Goal: Find contact information: Find contact information

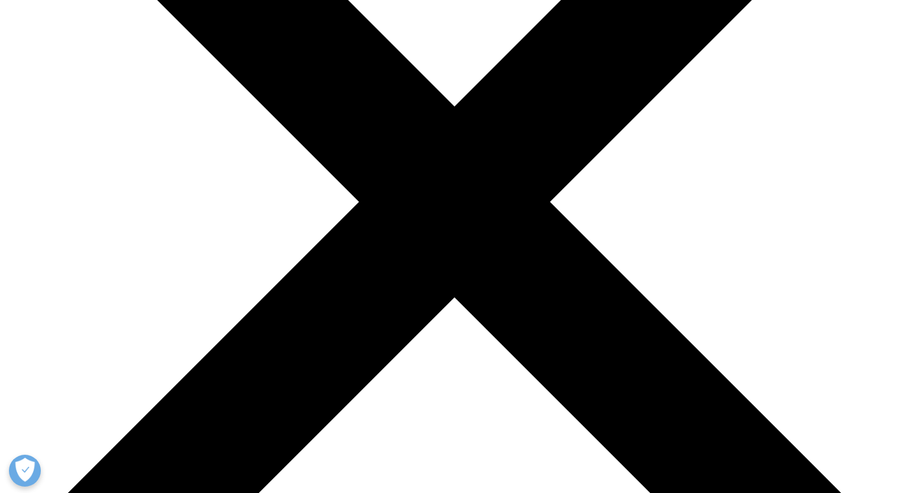
drag, startPoint x: 705, startPoint y: 214, endPoint x: 594, endPoint y: 211, distance: 111.7
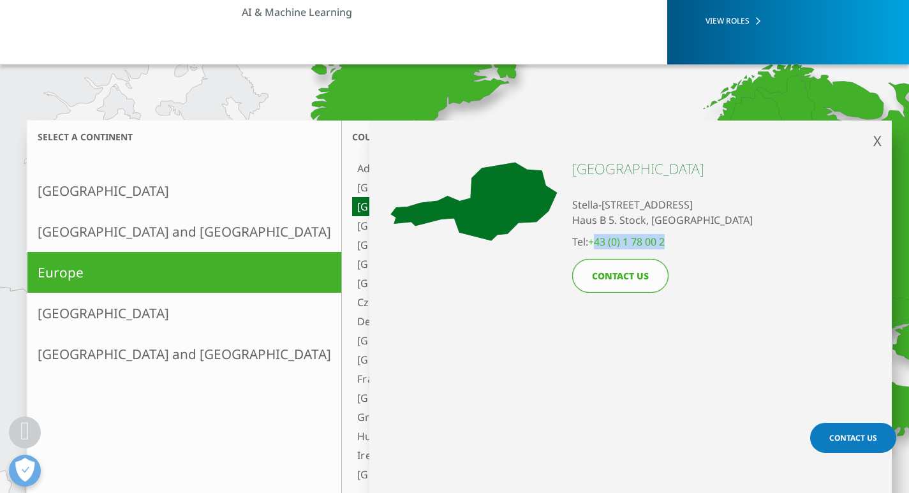
click at [352, 369] on link "France" at bounding box center [482, 378] width 261 height 19
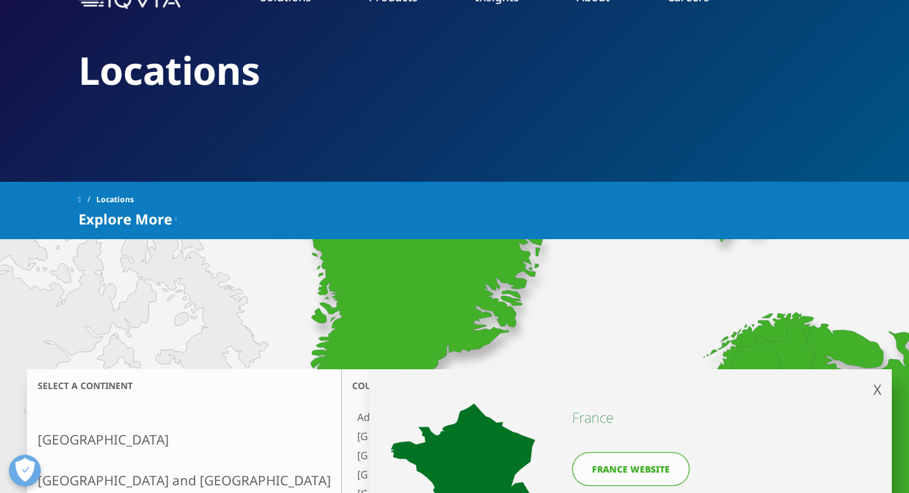
scroll to position [294, 0]
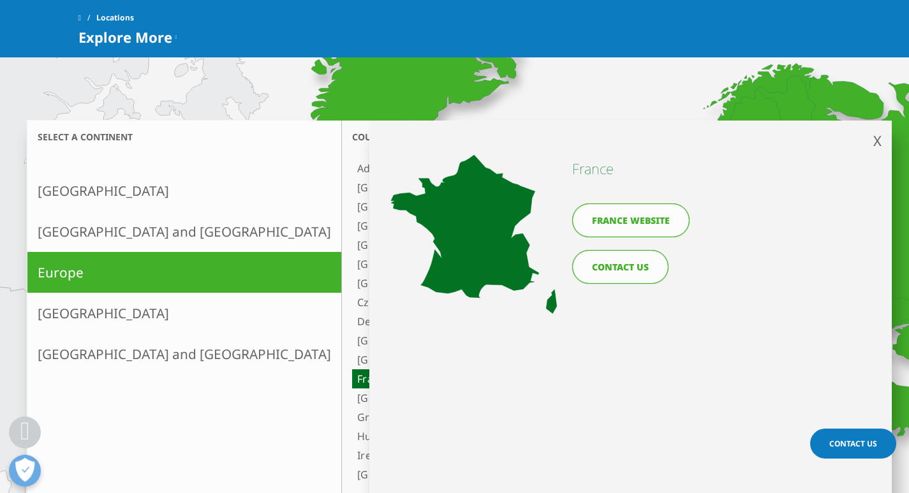
click at [631, 250] on link "CONTACT US" at bounding box center [620, 267] width 96 height 34
